Goal: Check status

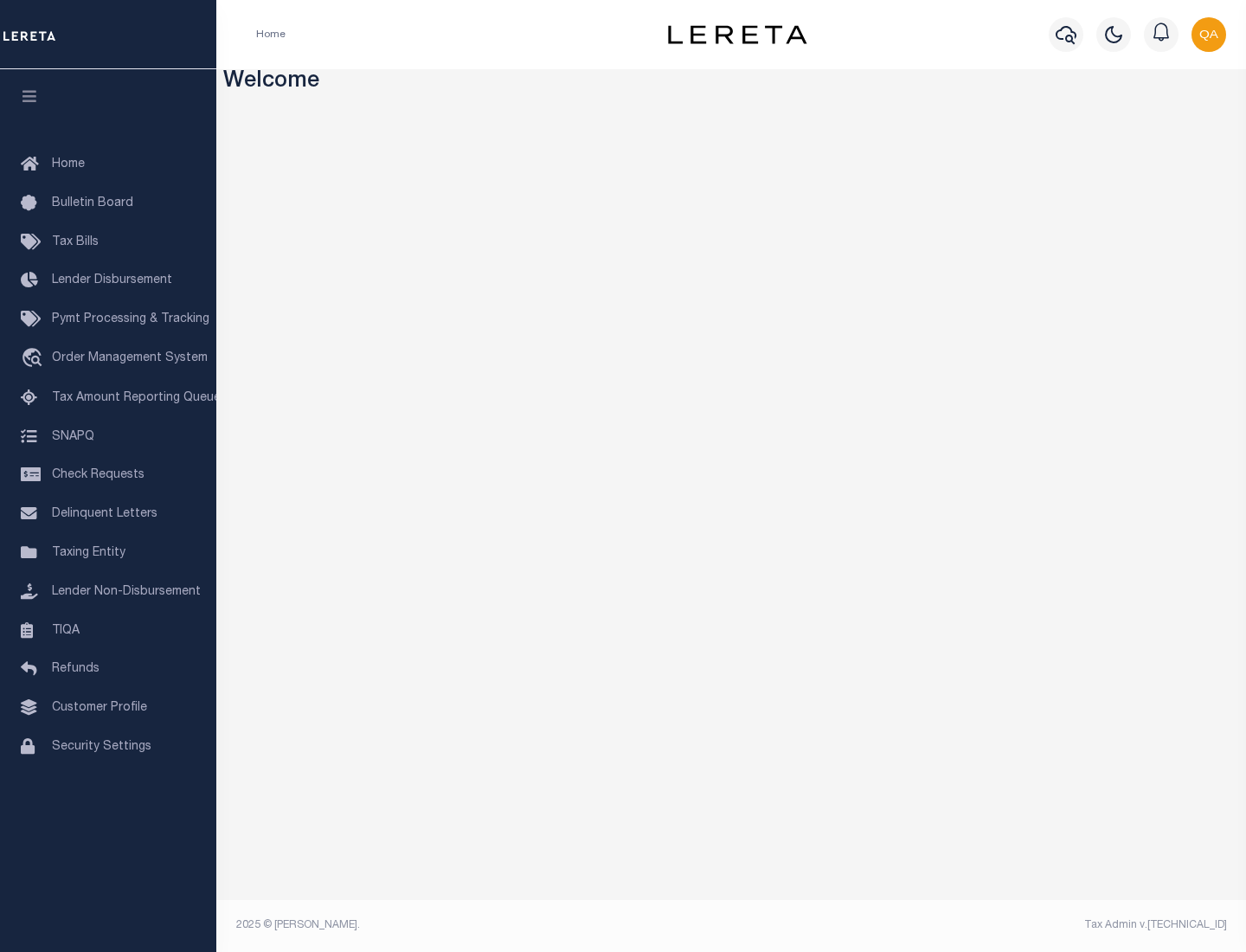
click at [108, 475] on span "Check Requests" at bounding box center [98, 476] width 93 height 12
select select "50"
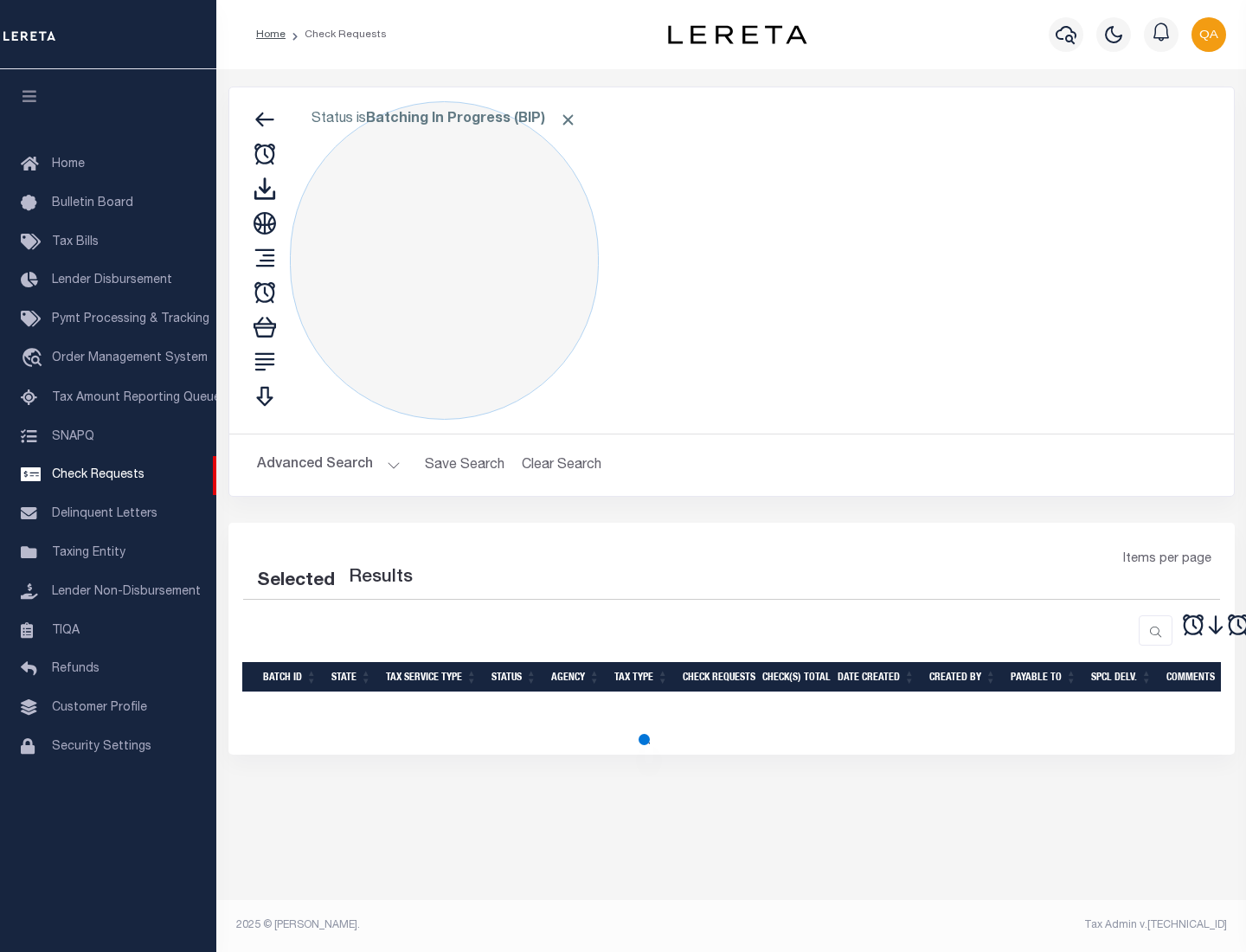
select select "50"
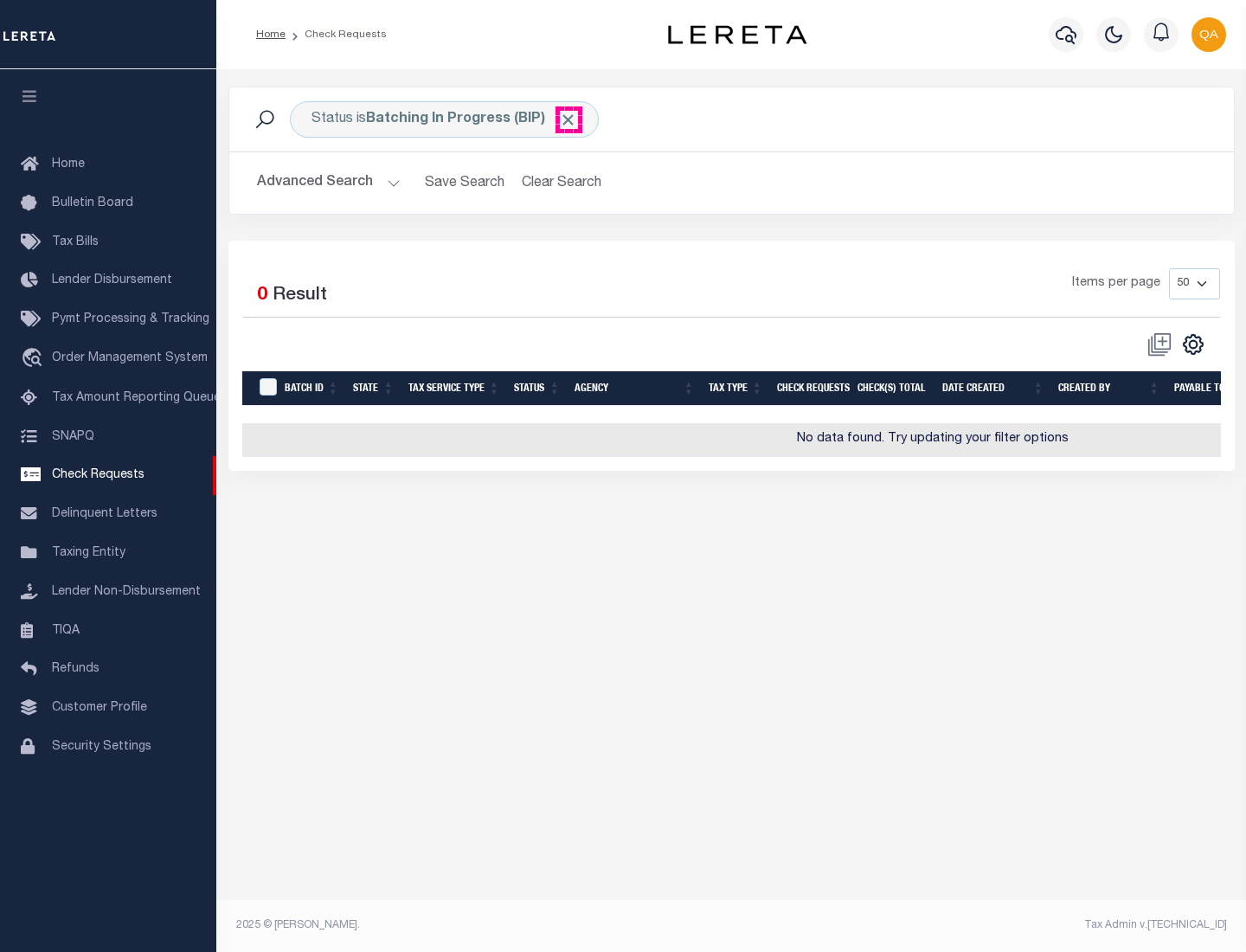
click at [569, 120] on span "Click to Remove" at bounding box center [568, 120] width 18 height 18
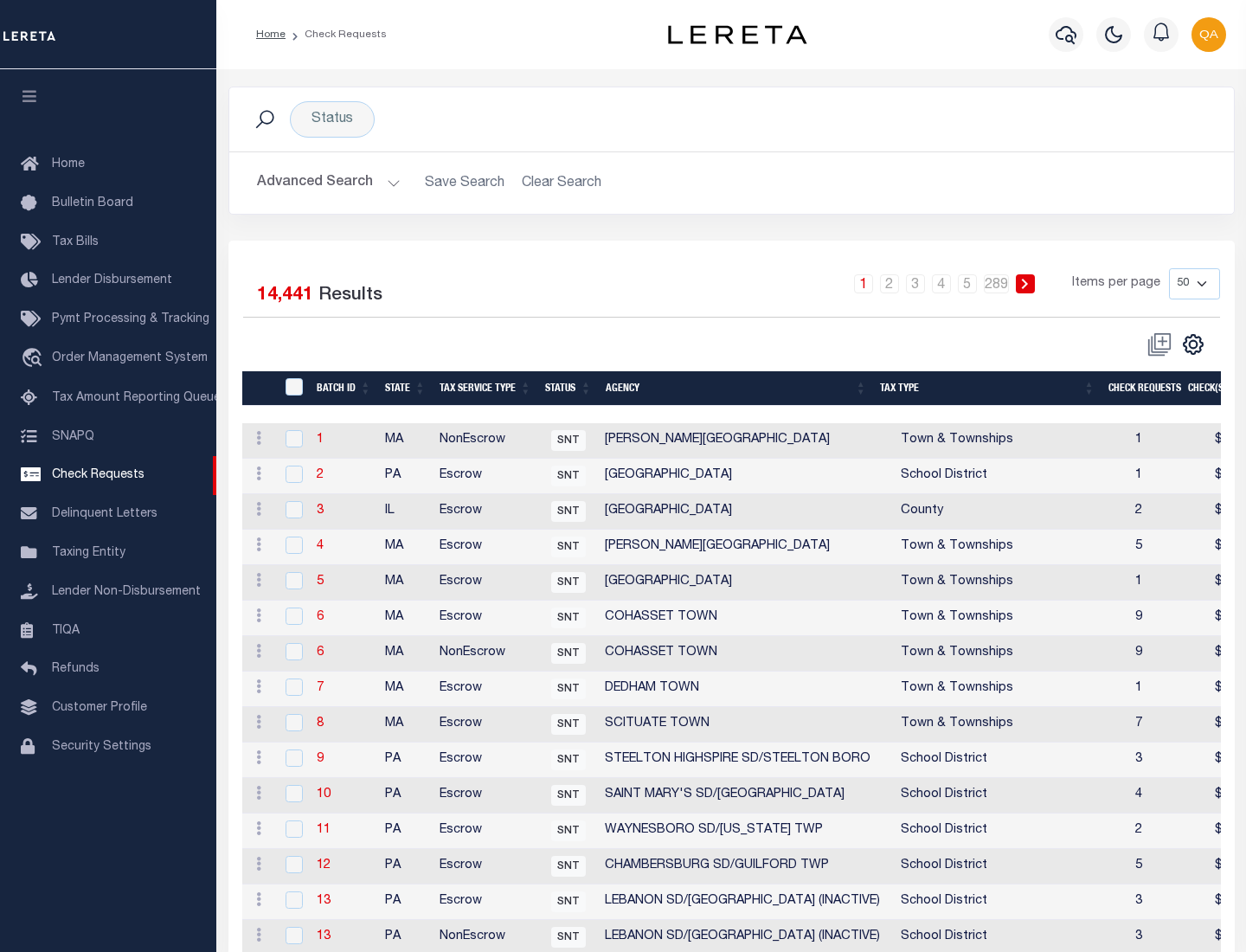
scroll to position [834, 0]
